Goal: Task Accomplishment & Management: Manage account settings

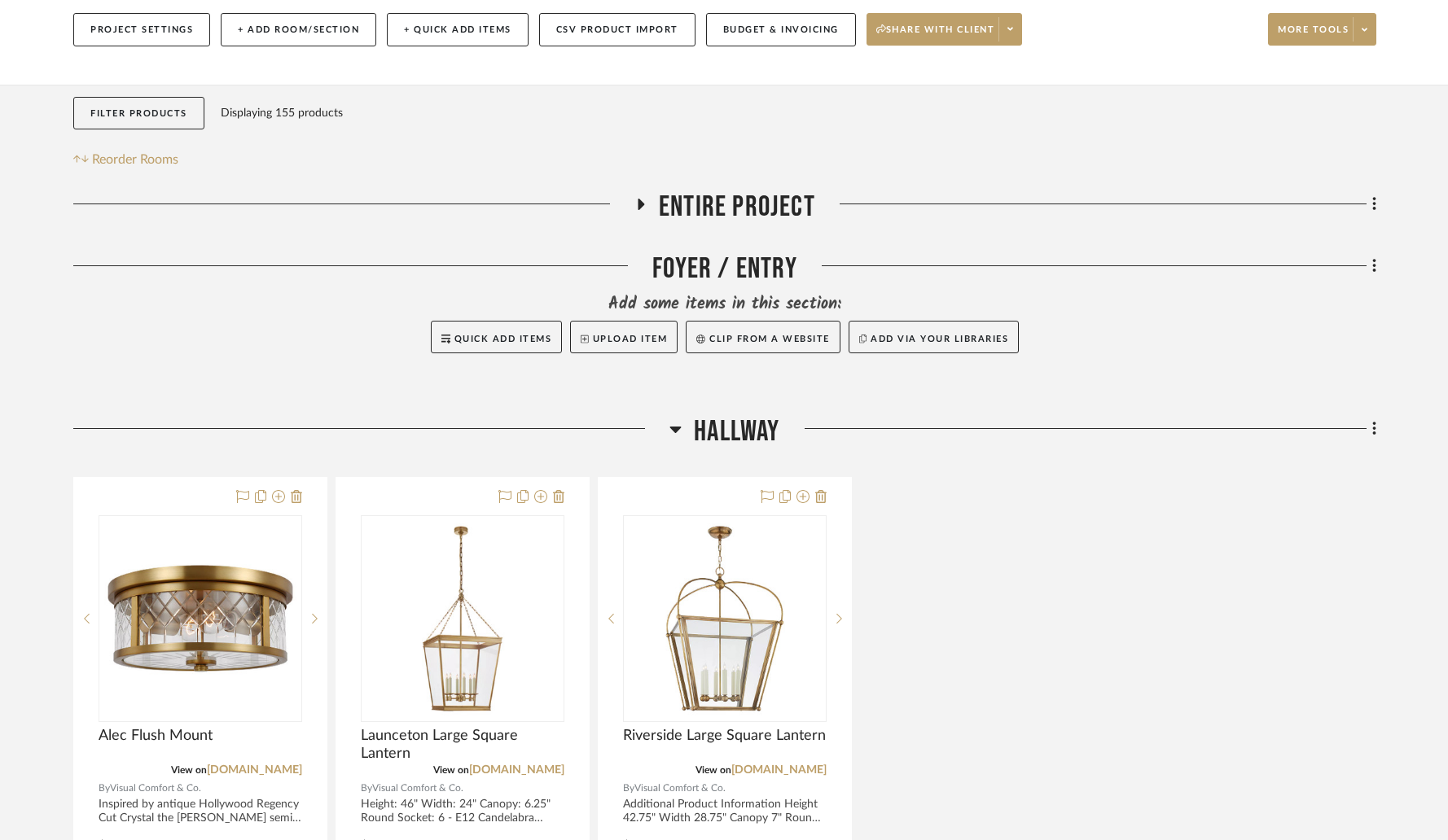
scroll to position [281, 0]
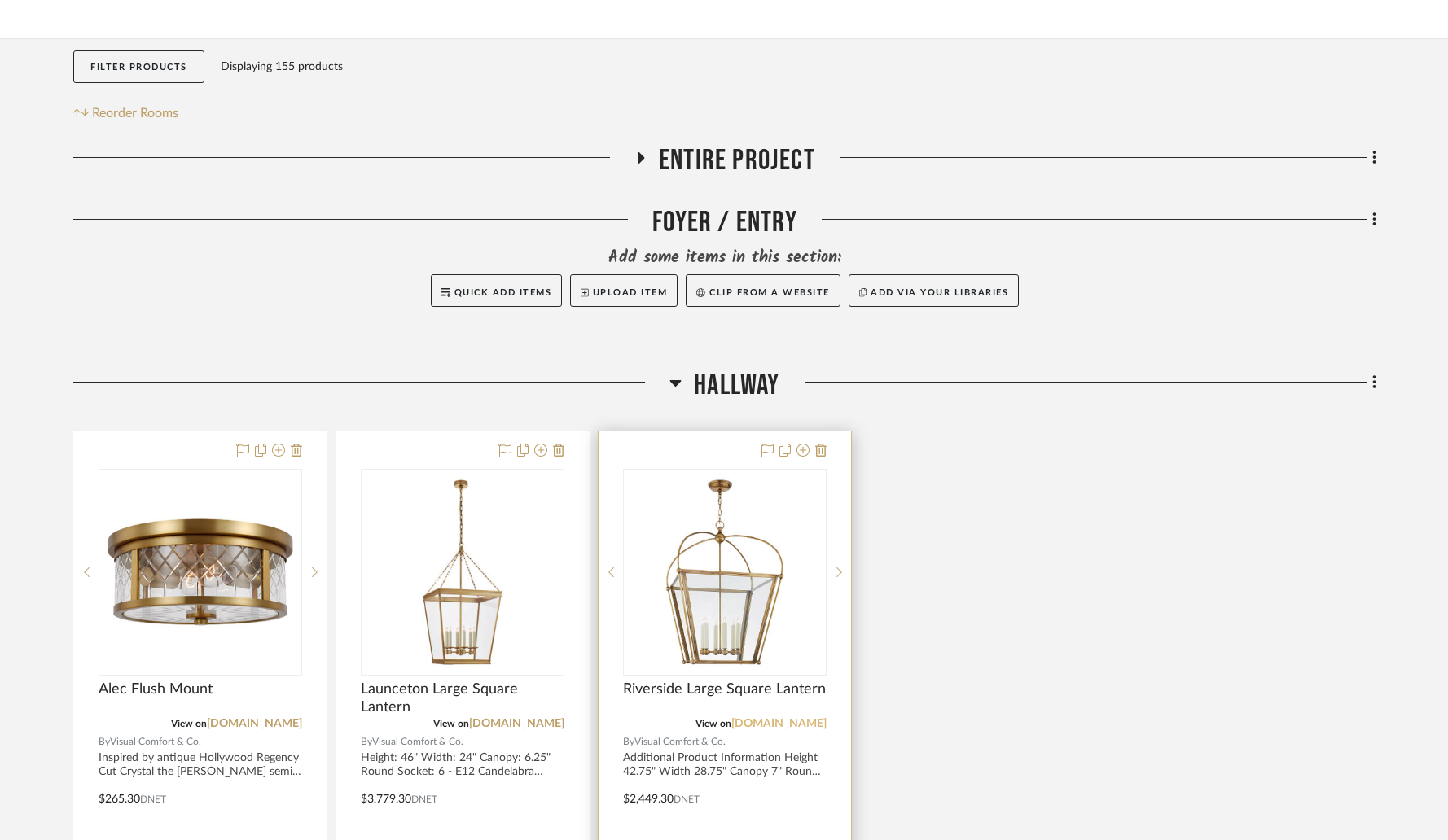
click at [751, 718] on link "[DOMAIN_NAME]" at bounding box center [779, 723] width 95 height 11
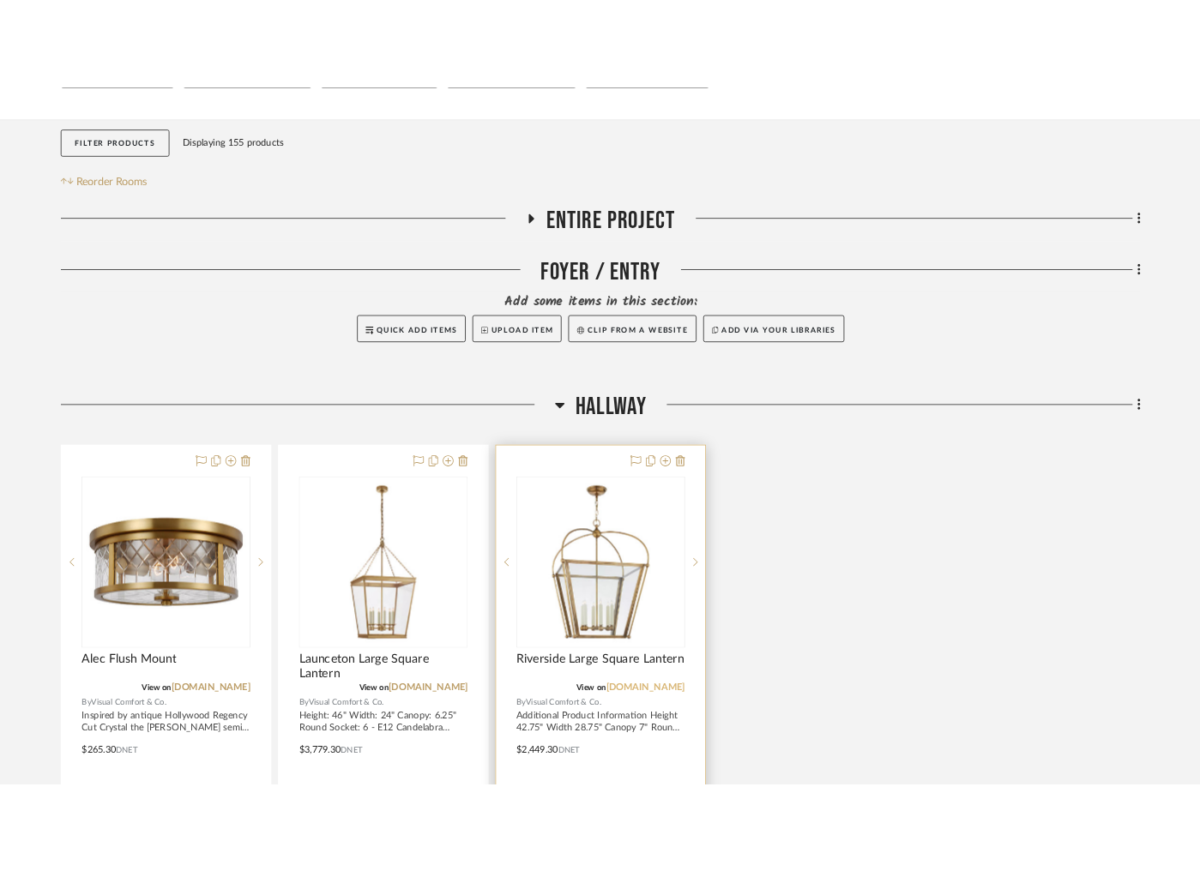
scroll to position [340, 0]
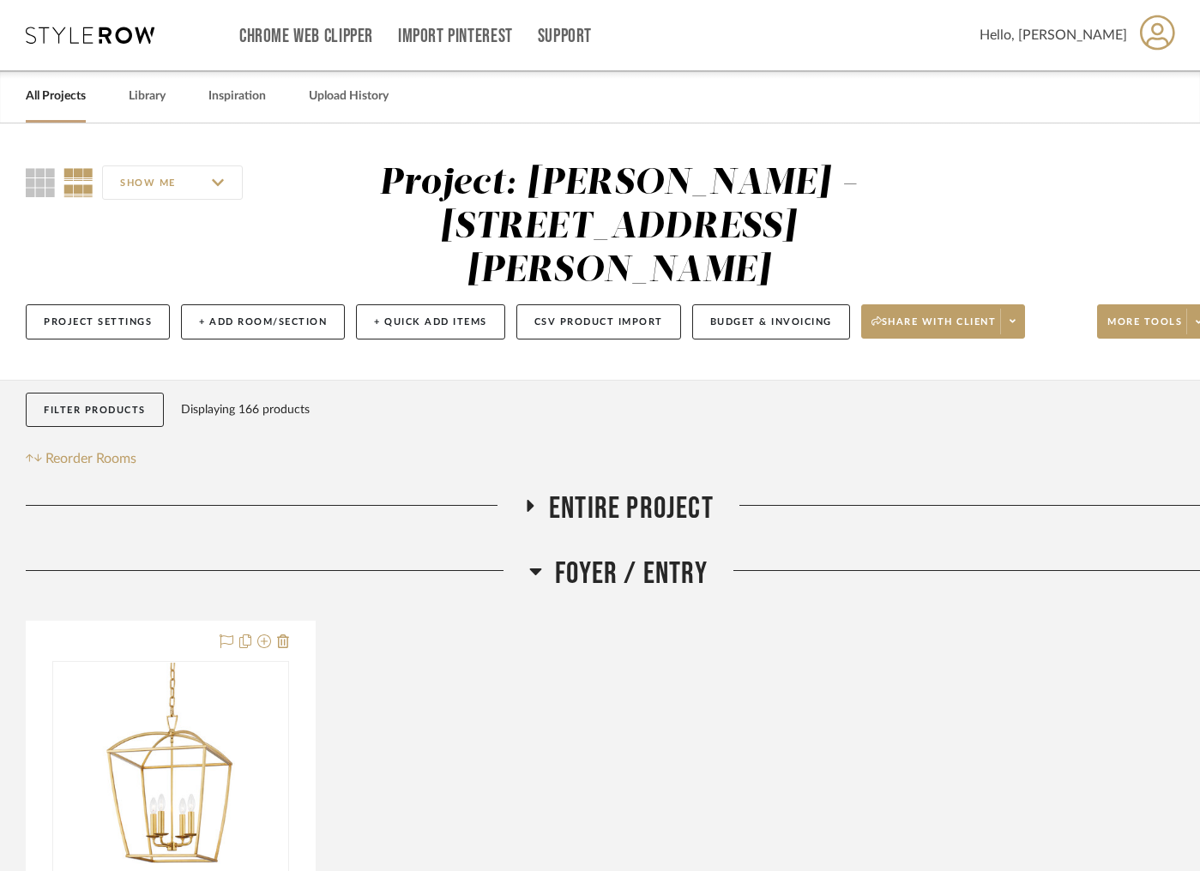
click at [536, 500] on icon at bounding box center [530, 506] width 21 height 13
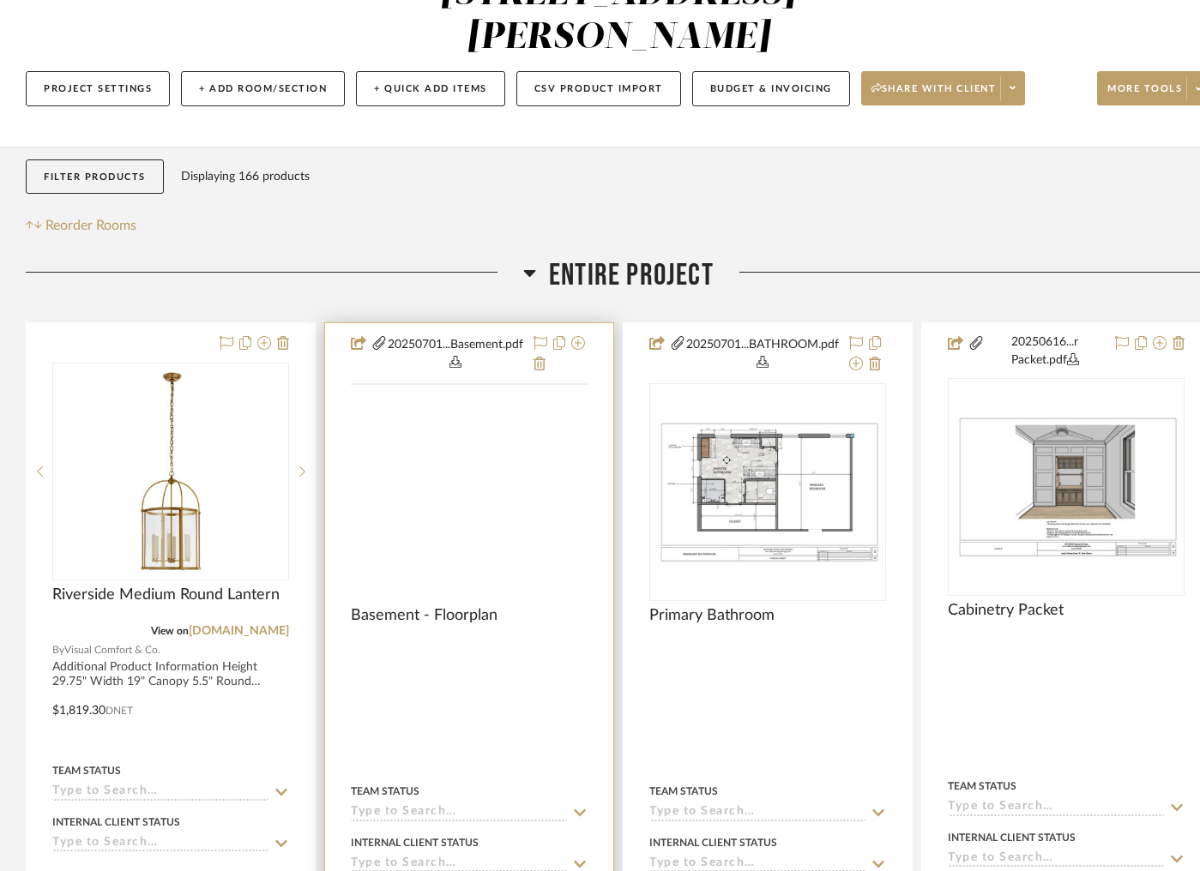
scroll to position [274, 0]
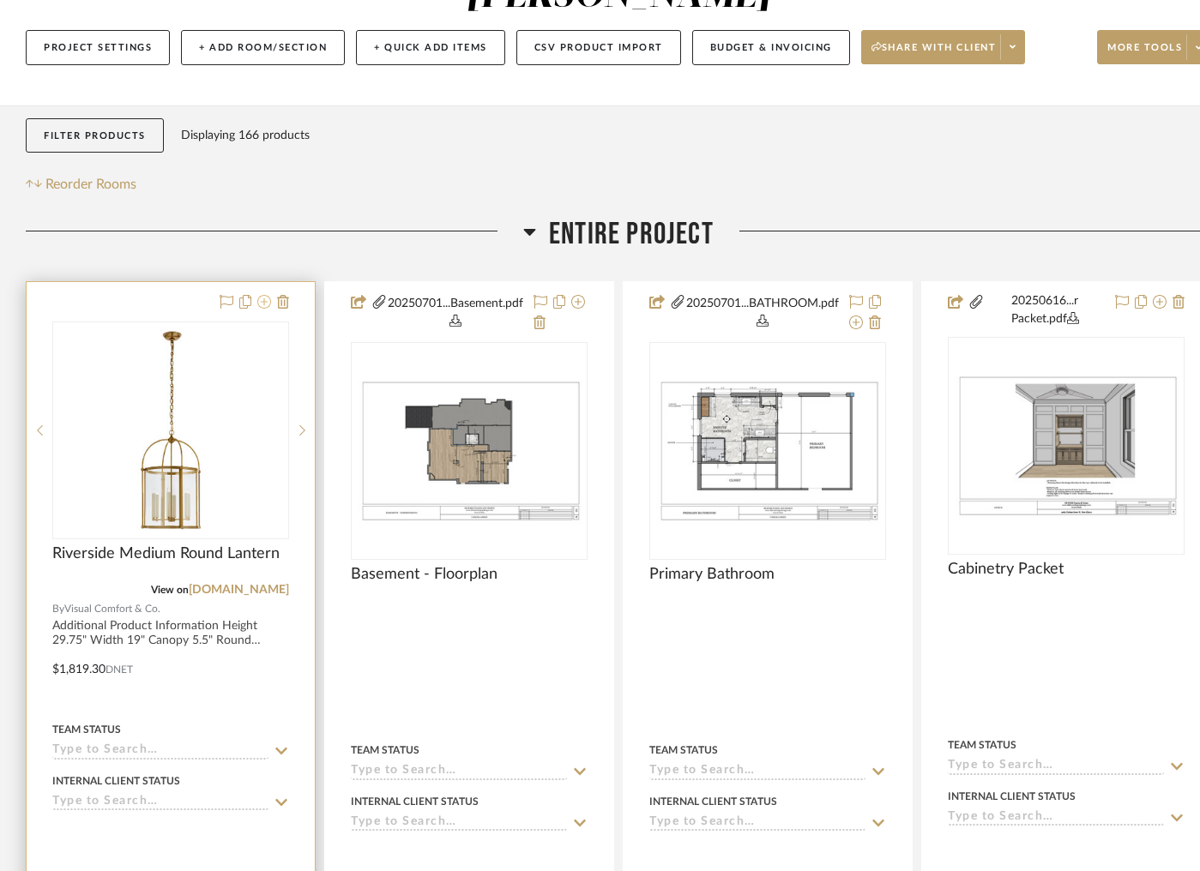
click at [266, 295] on icon at bounding box center [264, 302] width 14 height 14
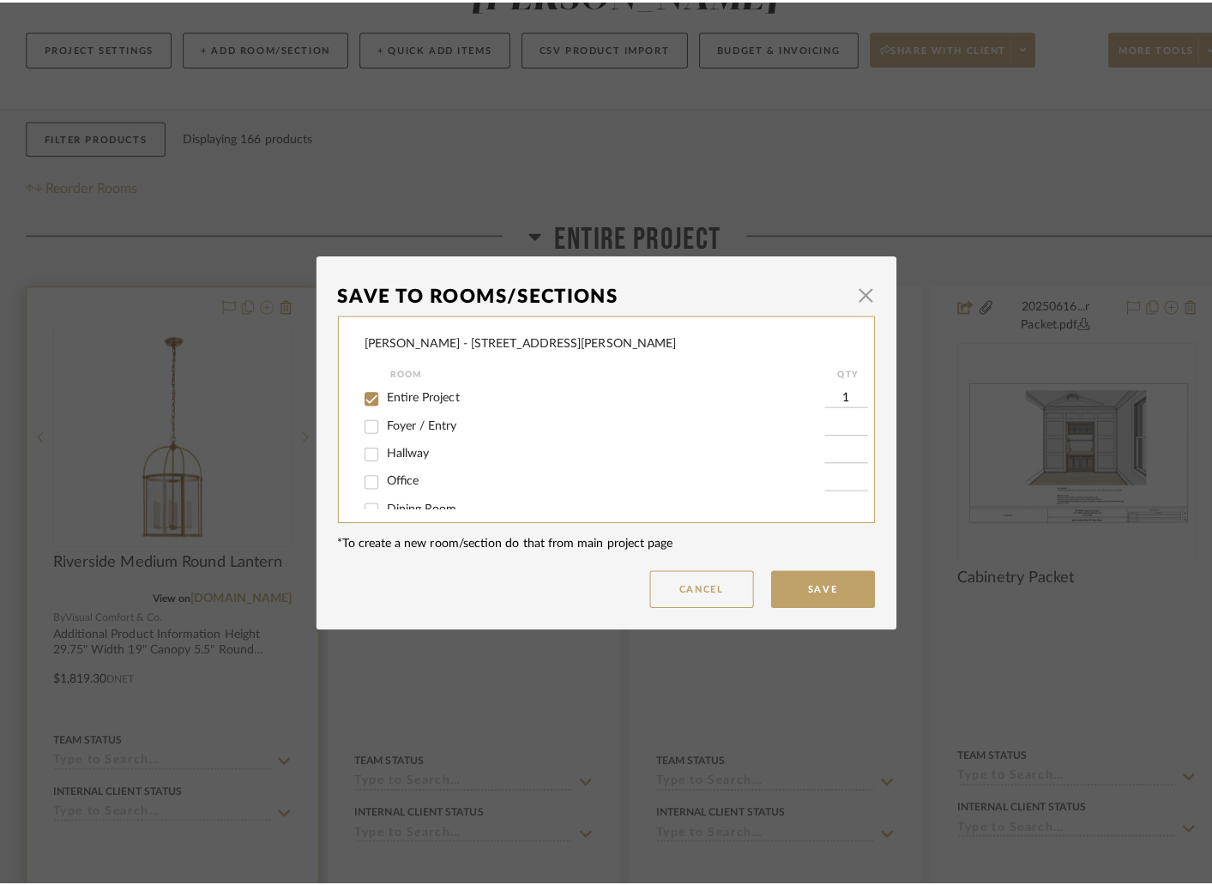
scroll to position [0, 0]
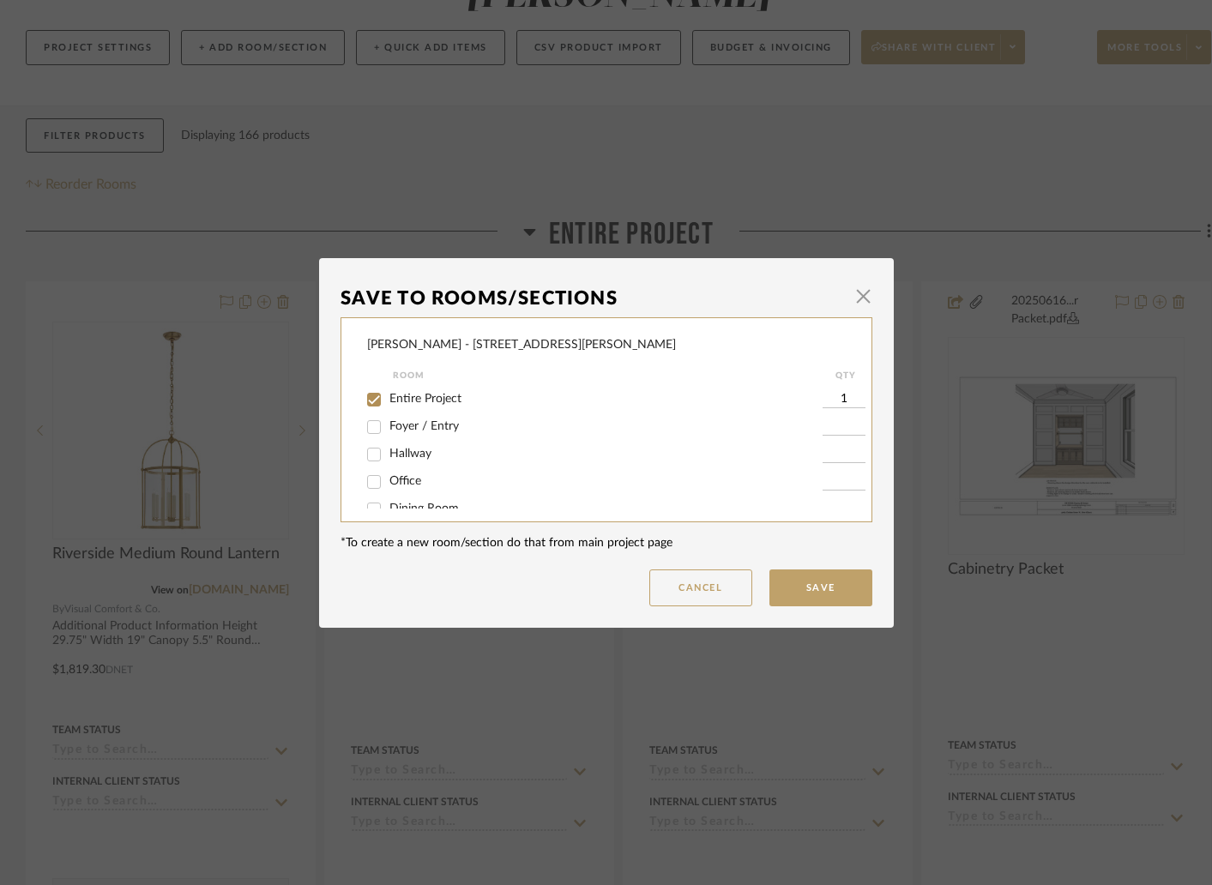
click at [365, 426] on input "Foyer / Entry" at bounding box center [373, 426] width 27 height 27
checkbox input "true"
type input "1"
click at [365, 400] on input "Entire Project" at bounding box center [373, 399] width 27 height 27
checkbox input "false"
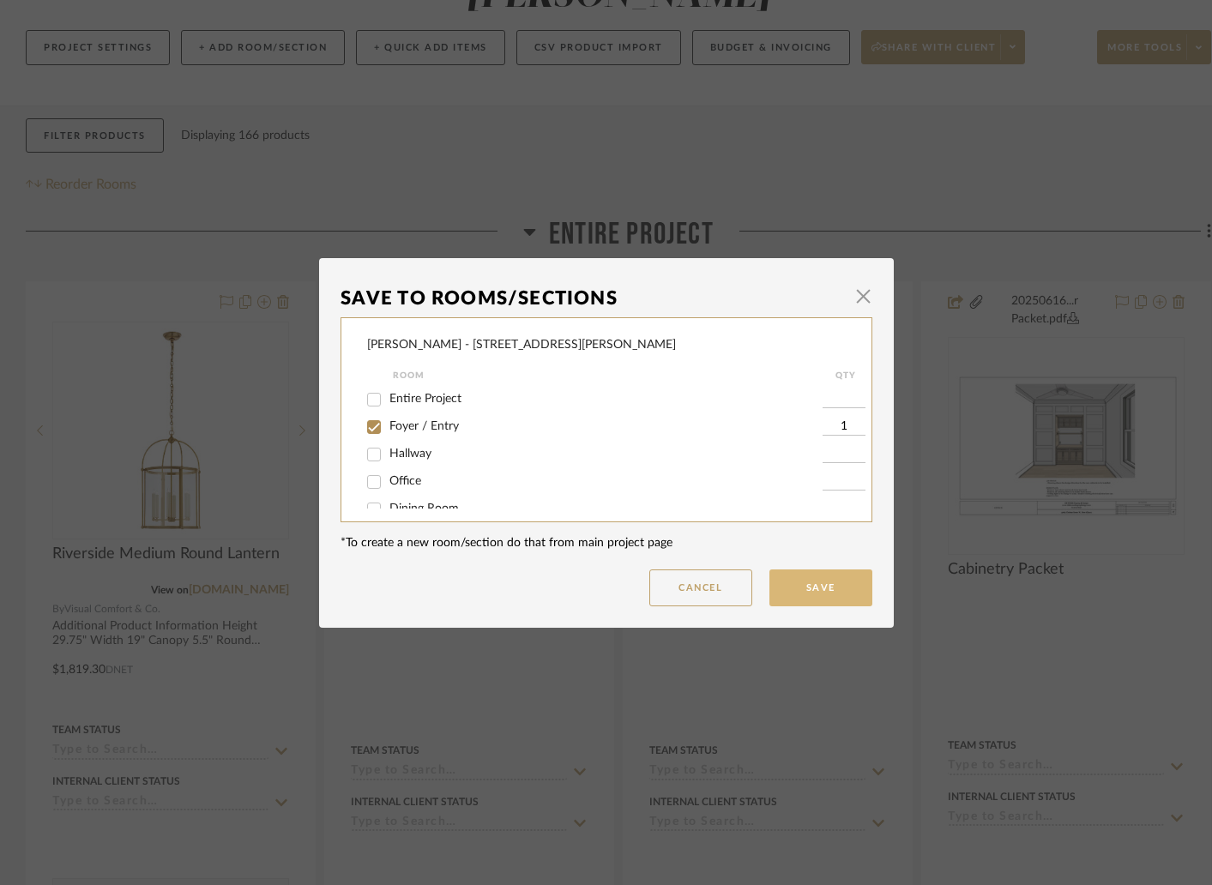
click at [791, 582] on button "Save" at bounding box center [820, 587] width 103 height 37
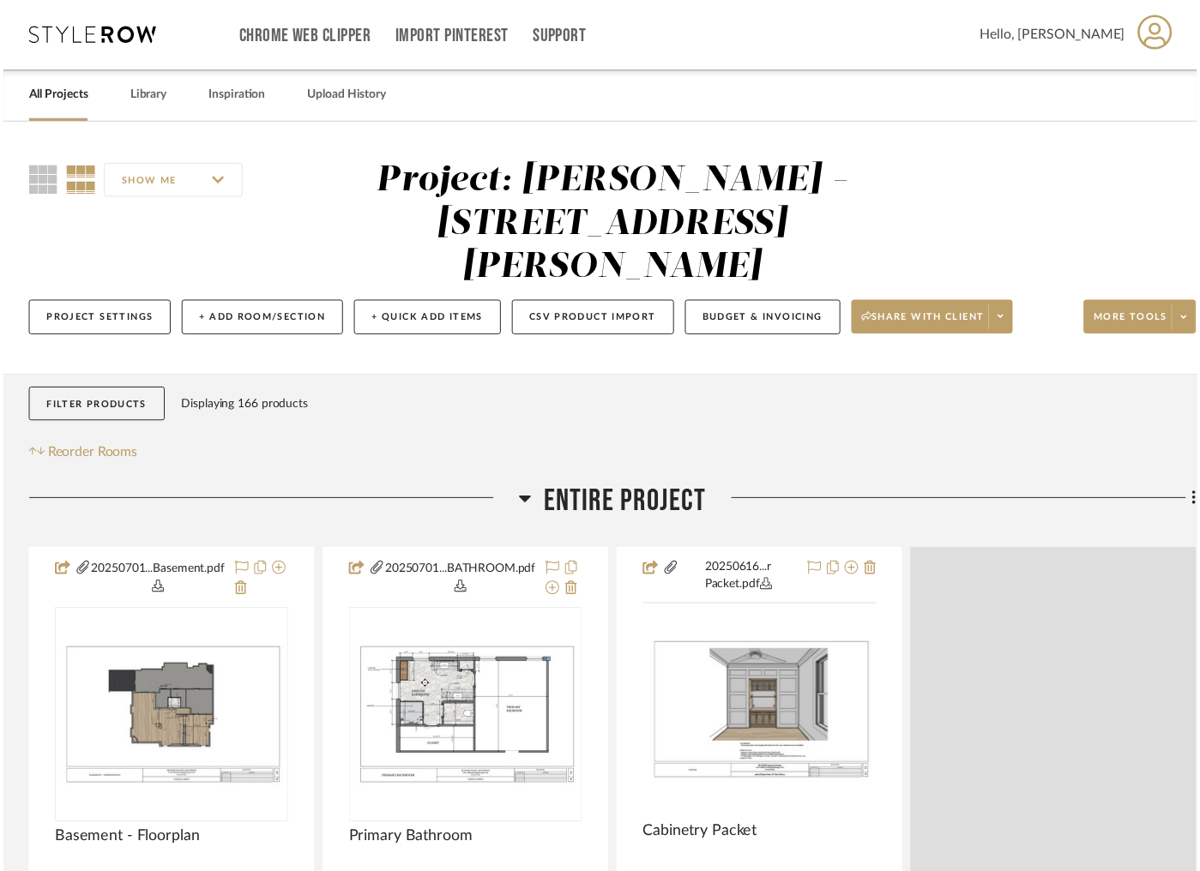
scroll to position [274, 0]
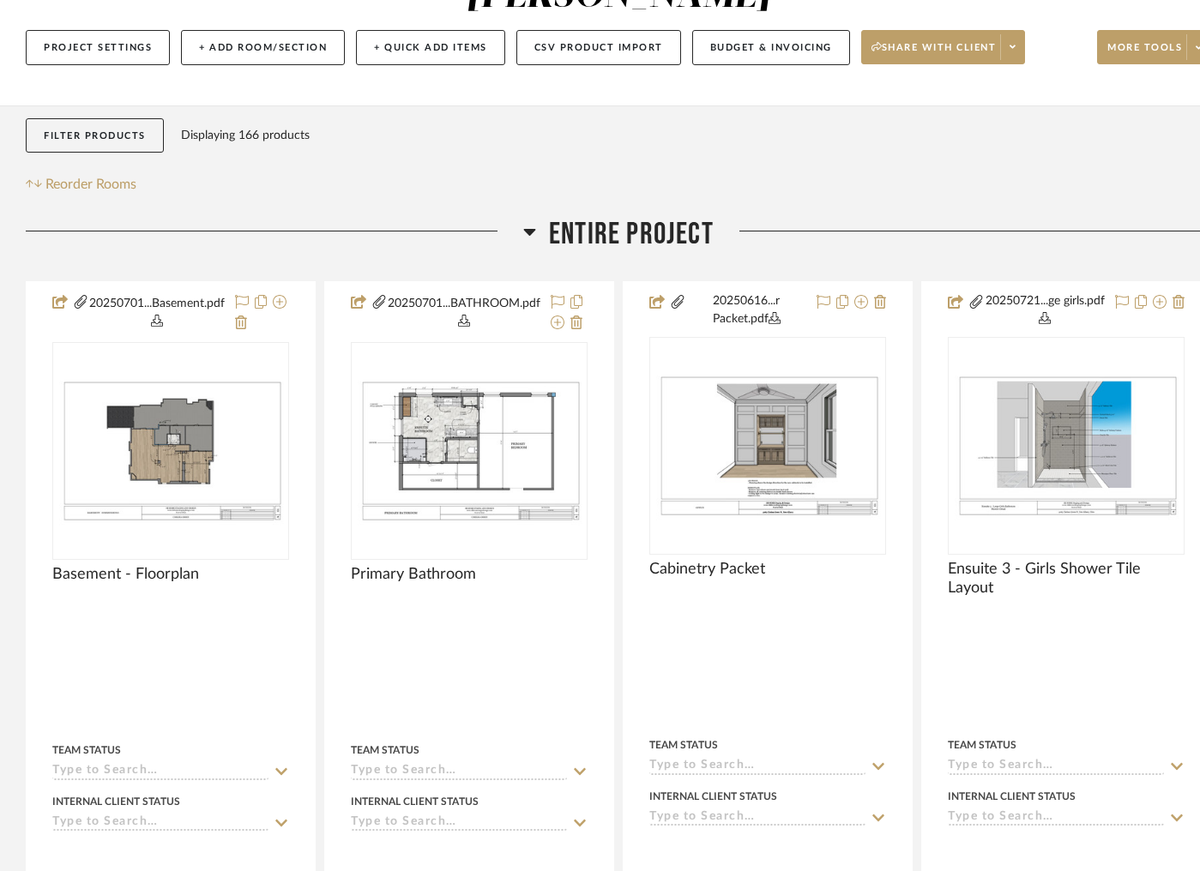
click at [534, 221] on icon at bounding box center [529, 231] width 13 height 21
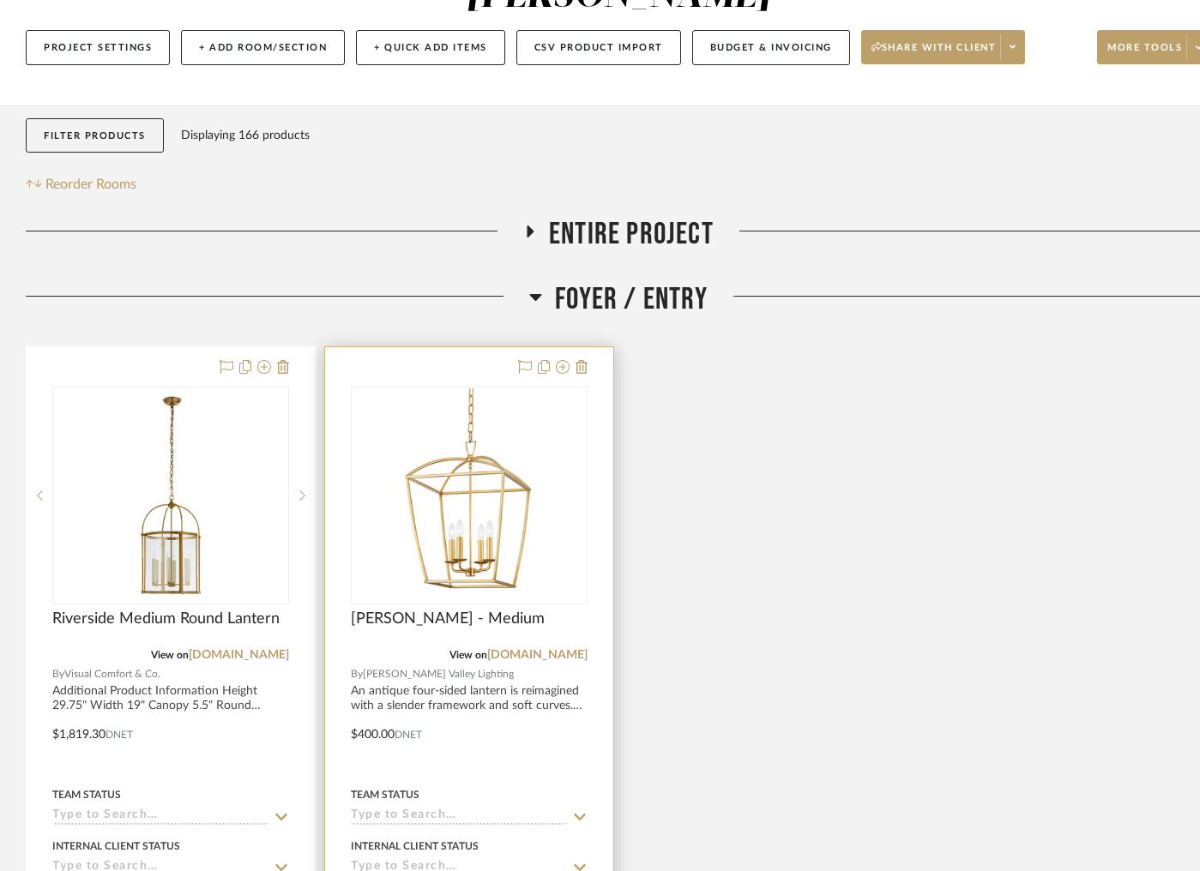
drag, startPoint x: 416, startPoint y: 341, endPoint x: 135, endPoint y: 340, distance: 281.3
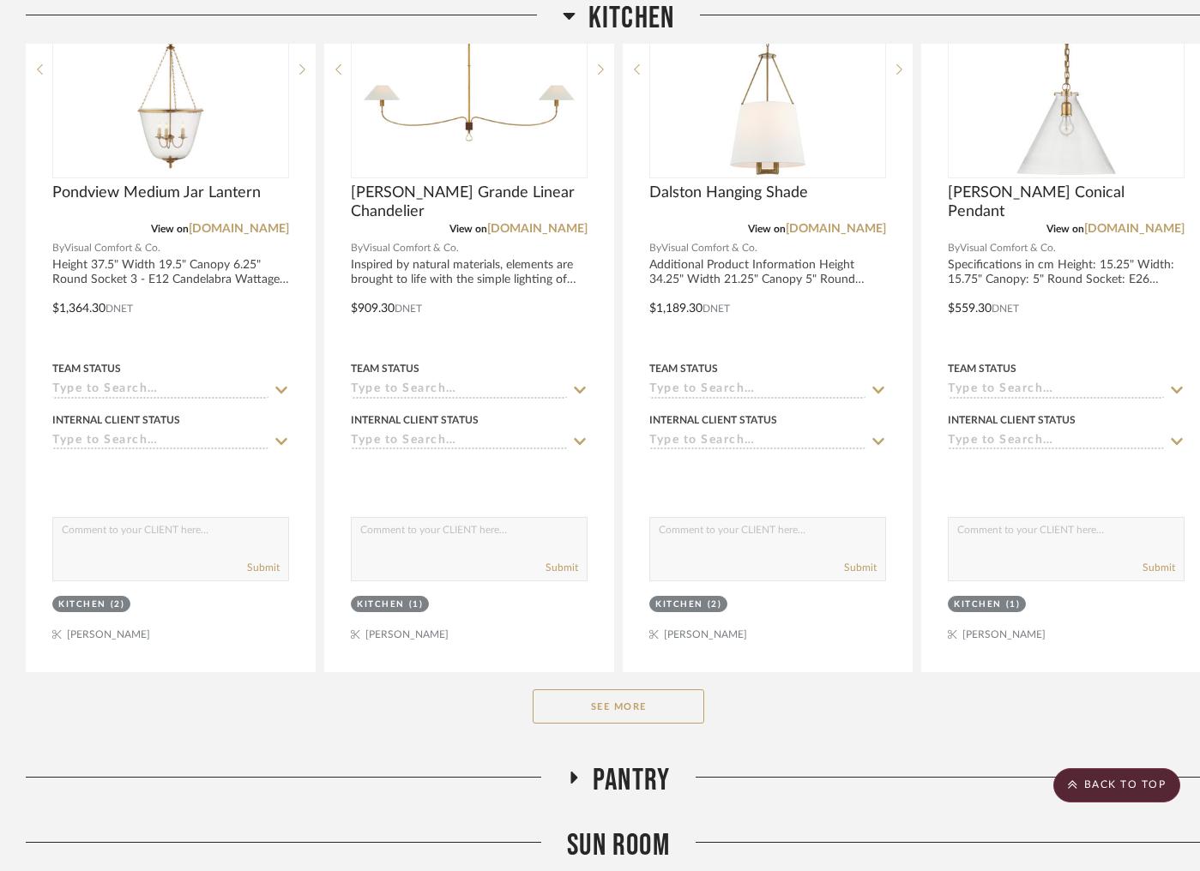
scroll to position [3426, 0]
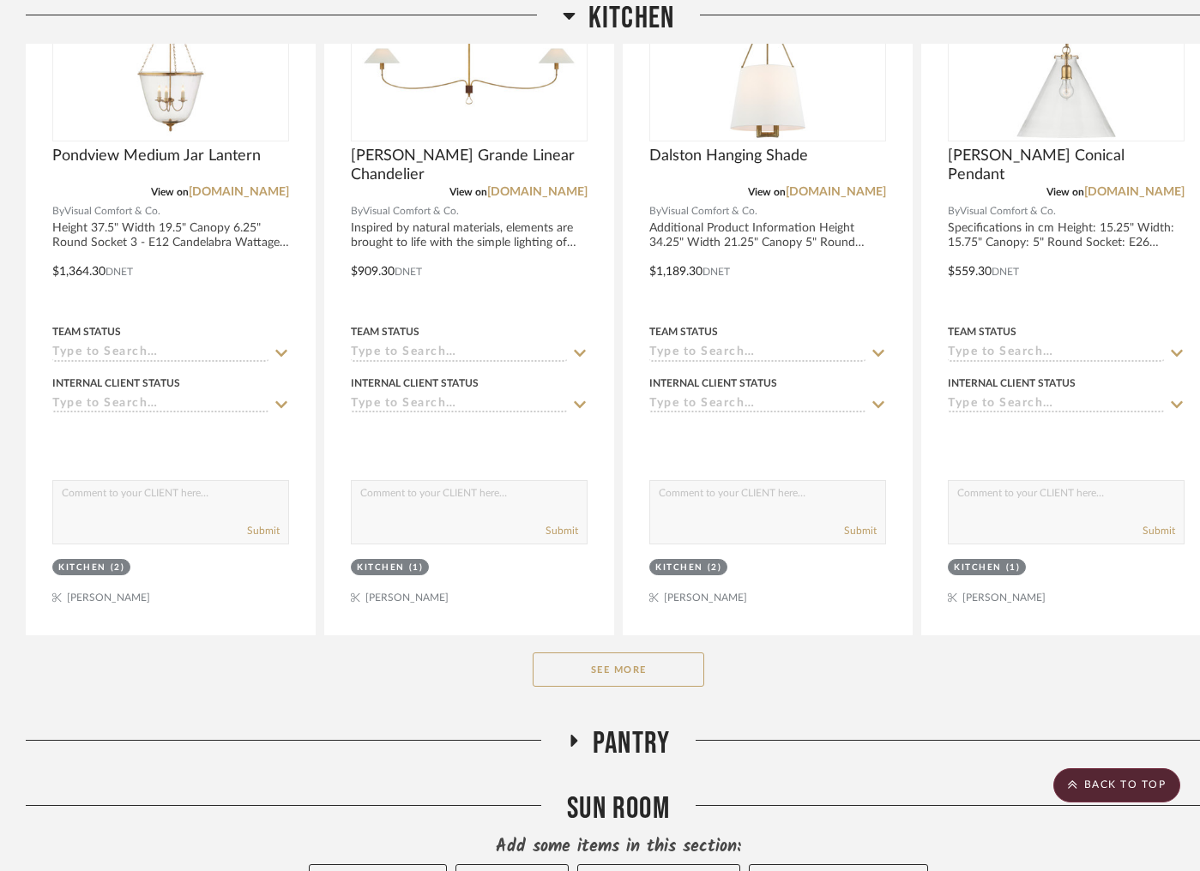
click at [605, 653] on button "See More" at bounding box center [617, 670] width 171 height 34
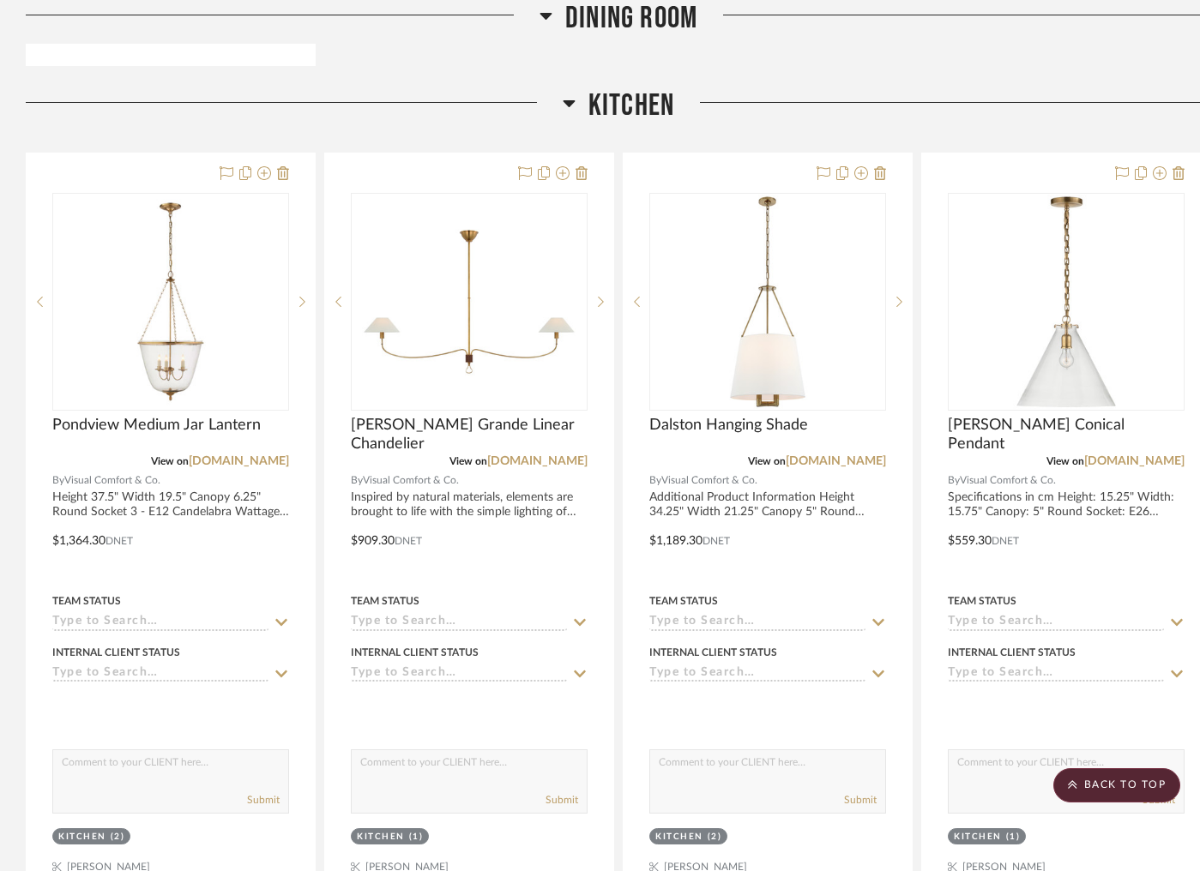
scroll to position [3092, 0]
